Goal: Task Accomplishment & Management: Use online tool/utility

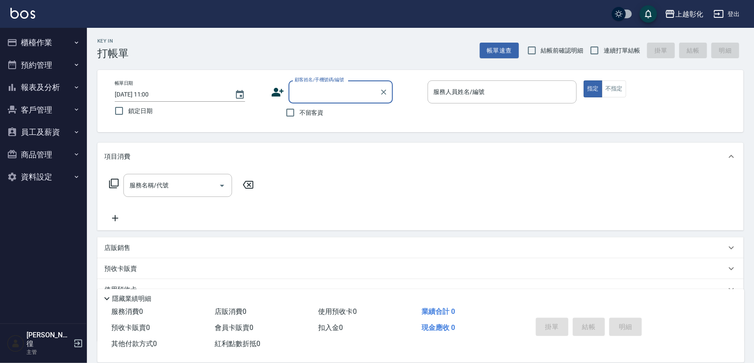
click at [36, 41] on button "櫃檯作業" at bounding box center [43, 42] width 80 height 23
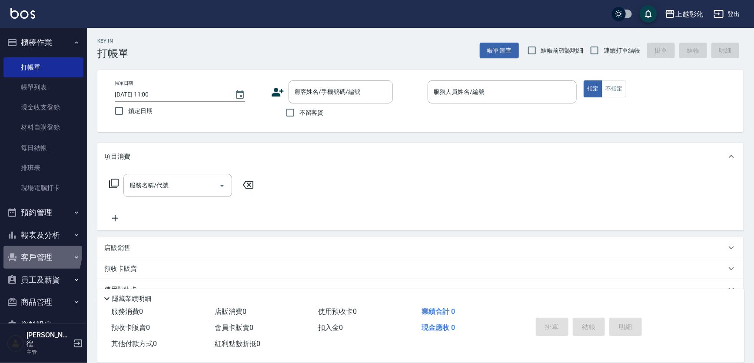
click at [36, 253] on button "客戶管理" at bounding box center [43, 257] width 80 height 23
drag, startPoint x: 30, startPoint y: 281, endPoint x: 44, endPoint y: 251, distance: 34.0
click at [30, 281] on link "客戶列表" at bounding box center [43, 282] width 80 height 20
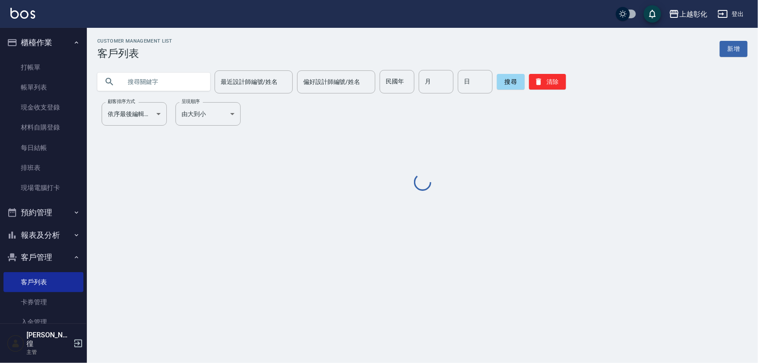
click at [166, 79] on input "text" at bounding box center [163, 81] width 82 height 23
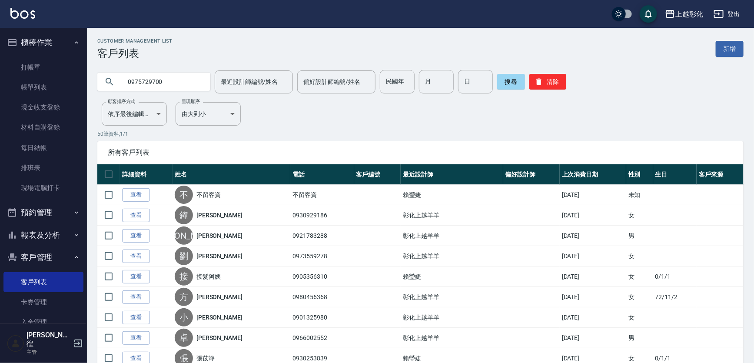
type input "0975729700"
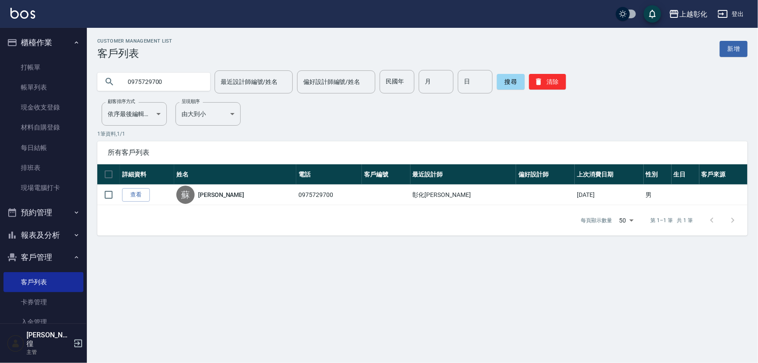
drag, startPoint x: 132, startPoint y: 195, endPoint x: 145, endPoint y: 186, distance: 15.6
click at [132, 195] on link "查看" at bounding box center [136, 194] width 28 height 13
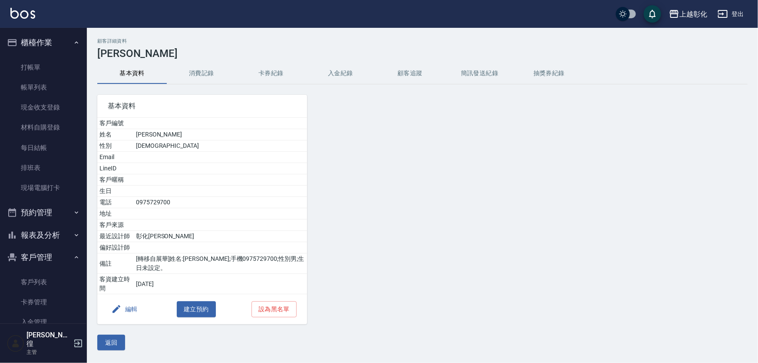
click at [341, 68] on button "入金紀錄" at bounding box center [341, 73] width 70 height 21
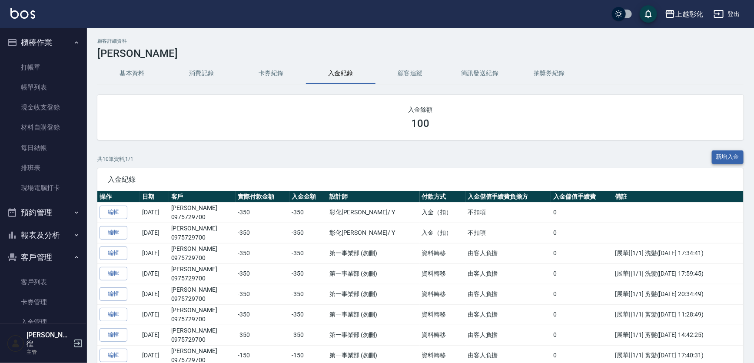
click at [731, 155] on button "新增入金" at bounding box center [728, 156] width 32 height 13
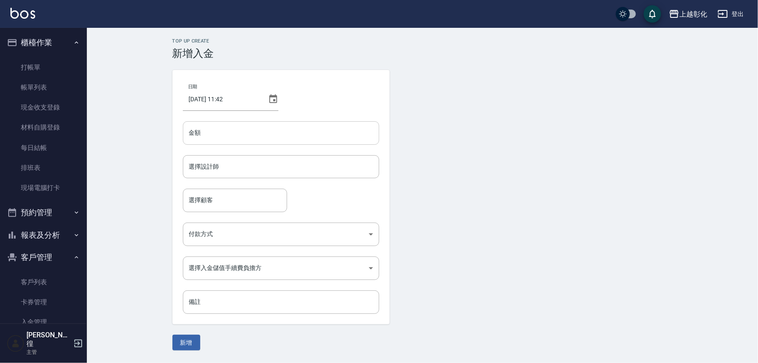
click at [212, 137] on input "金額" at bounding box center [281, 132] width 196 height 23
type input "-100"
click at [230, 172] on input "選擇設計師" at bounding box center [281, 166] width 189 height 15
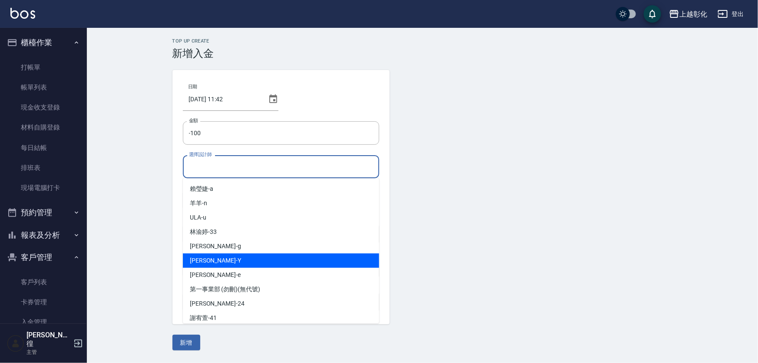
click at [219, 257] on div "[PERSON_NAME] -Y" at bounding box center [281, 260] width 196 height 14
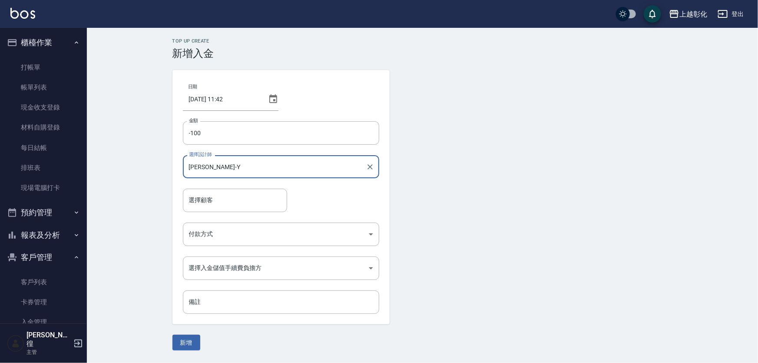
type input "[PERSON_NAME]-Y"
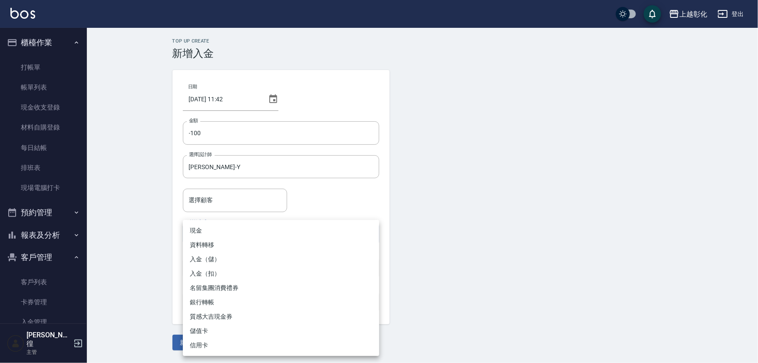
click at [213, 223] on body "上越彰化 登出 櫃檯作業 打帳單 帳單列表 現金收支登錄 材料自購登錄 每日結帳 排班表 現場電腦打卡 預約管理 預約管理 單日預約紀錄 單週預約紀錄 報表及…" at bounding box center [379, 181] width 758 height 363
click at [218, 192] on div at bounding box center [379, 181] width 758 height 363
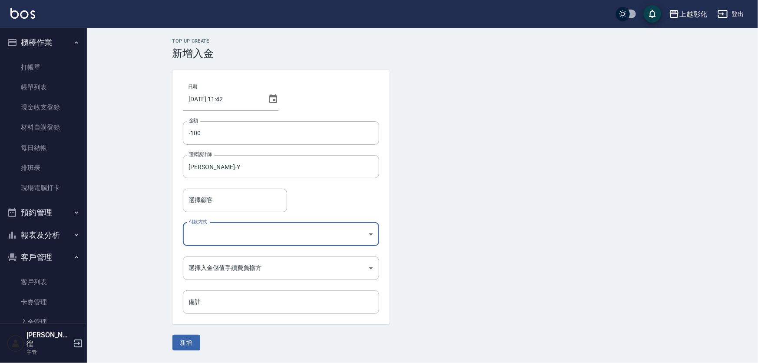
click at [217, 200] on input "選擇顧客" at bounding box center [235, 199] width 96 height 15
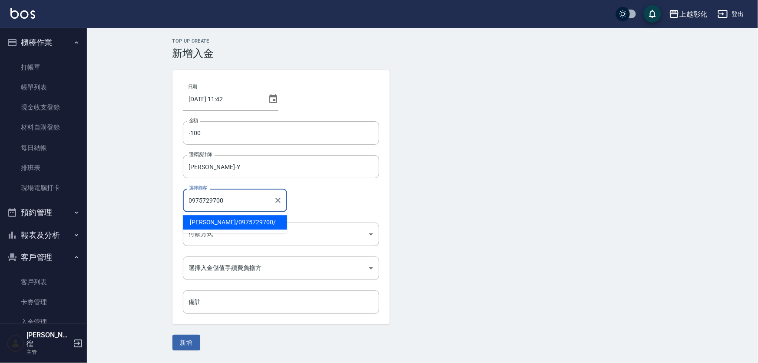
click at [222, 222] on span "[PERSON_NAME]/ 0975729700 /" at bounding box center [235, 222] width 104 height 14
type input "[PERSON_NAME]/0975729700/"
click at [213, 230] on body "上越彰化 登出 櫃檯作業 打帳單 帳單列表 現金收支登錄 材料自購登錄 每日結帳 排班表 現場電腦打卡 預約管理 預約管理 單日預約紀錄 單週預約紀錄 報表及…" at bounding box center [379, 181] width 758 height 363
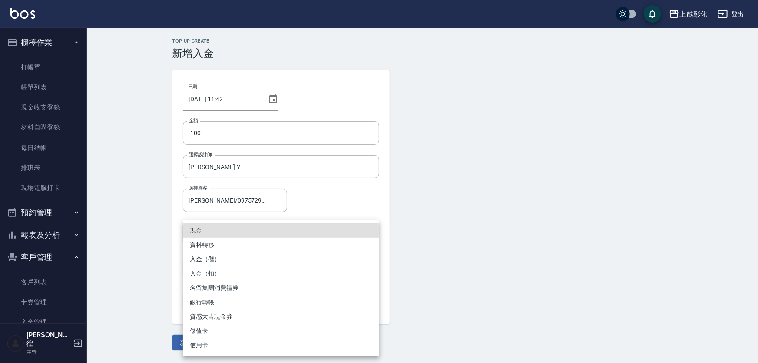
click at [201, 272] on li "入金（扣）" at bounding box center [281, 273] width 196 height 14
type input "入金（扣）"
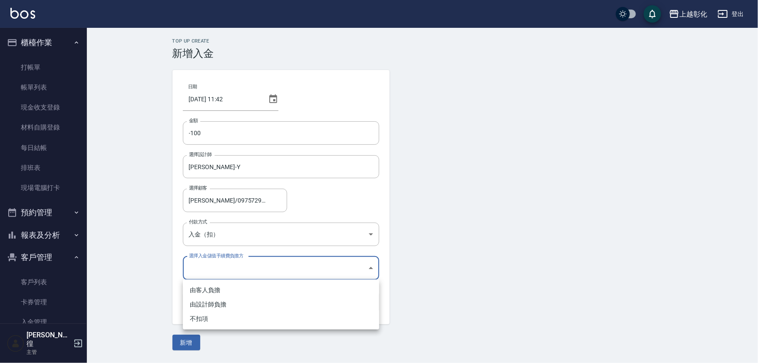
click at [210, 270] on body "上越彰化 登出 櫃檯作業 打帳單 帳單列表 現金收支登錄 材料自購登錄 每日結帳 排班表 現場電腦打卡 預約管理 預約管理 單日預約紀錄 單週預約紀錄 報表及…" at bounding box center [379, 181] width 758 height 363
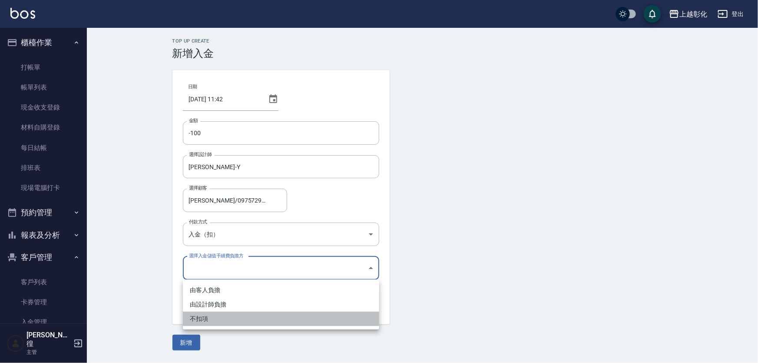
click at [200, 318] on li "不扣項" at bounding box center [281, 318] width 196 height 14
type input "WITHOUTHANDLINGFEE"
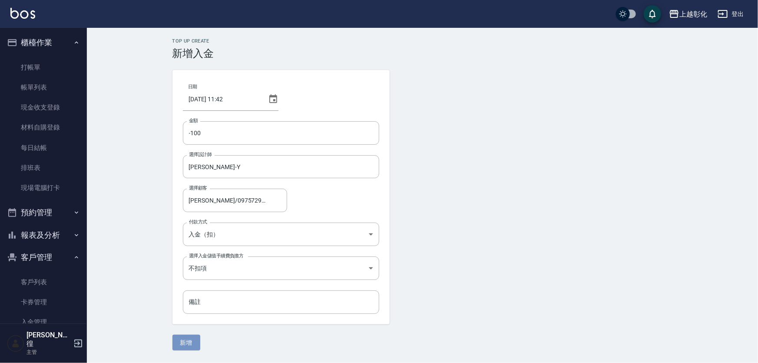
drag, startPoint x: 180, startPoint y: 341, endPoint x: 171, endPoint y: 302, distance: 40.1
click at [180, 341] on button "新增" at bounding box center [186, 342] width 28 height 16
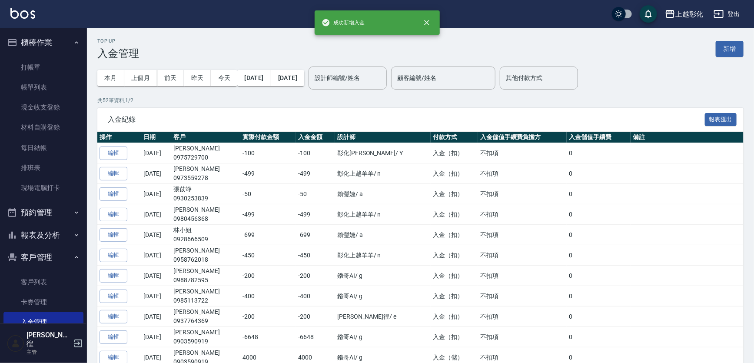
click at [232, 42] on div "Top Up 入金管理 新增" at bounding box center [420, 48] width 646 height 21
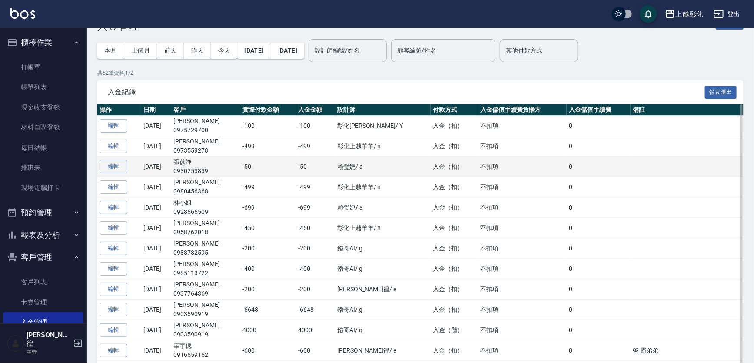
scroll to position [39, 0]
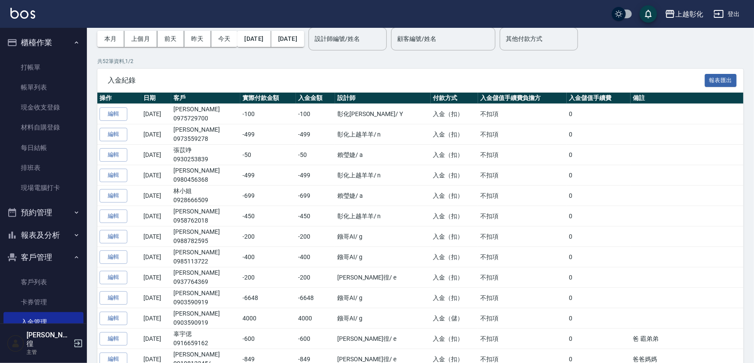
click at [178, 59] on p "共 52 筆資料, 1 / 2" at bounding box center [420, 61] width 646 height 8
click at [36, 68] on link "打帳單" at bounding box center [43, 67] width 80 height 20
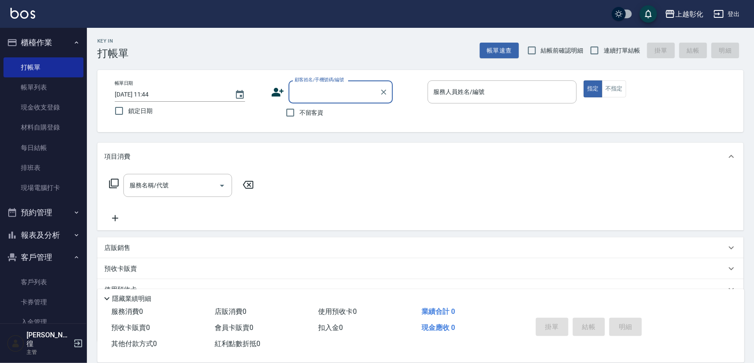
type input "u"
